Goal: Navigation & Orientation: Find specific page/section

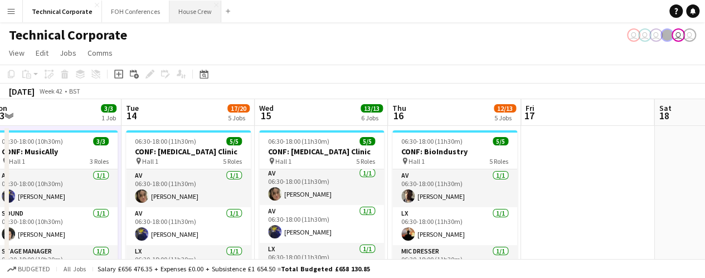
click at [187, 21] on button "House Crew Close" at bounding box center [195, 12] width 52 height 22
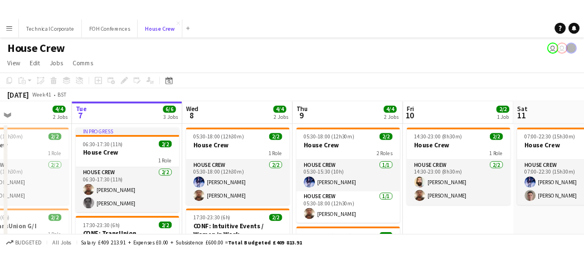
scroll to position [0, 313]
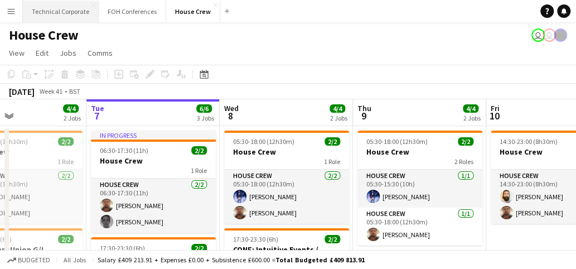
click at [45, 14] on button "Technical Corporate Close" at bounding box center [61, 12] width 76 height 22
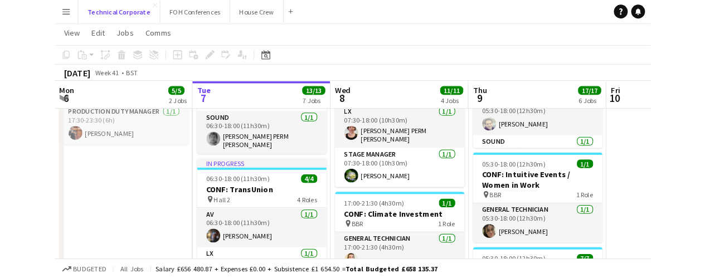
scroll to position [236, 0]
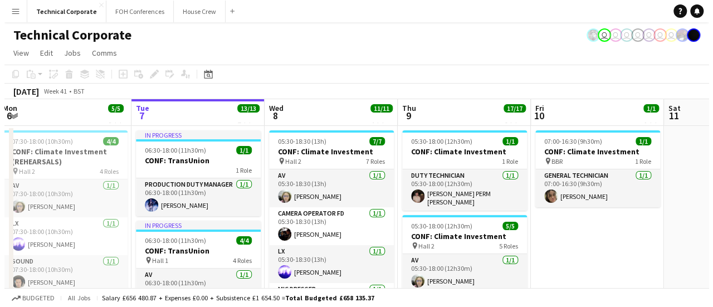
scroll to position [0, 273]
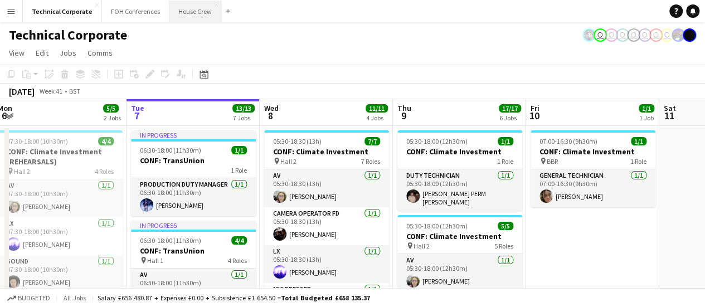
click at [185, 9] on button "House Crew Close" at bounding box center [195, 12] width 52 height 22
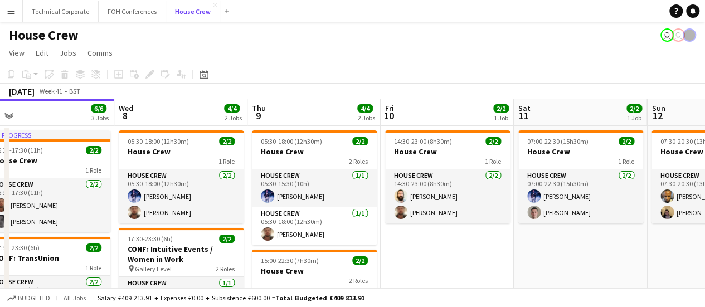
scroll to position [0, 419]
